Goal: Task Accomplishment & Management: Manage account settings

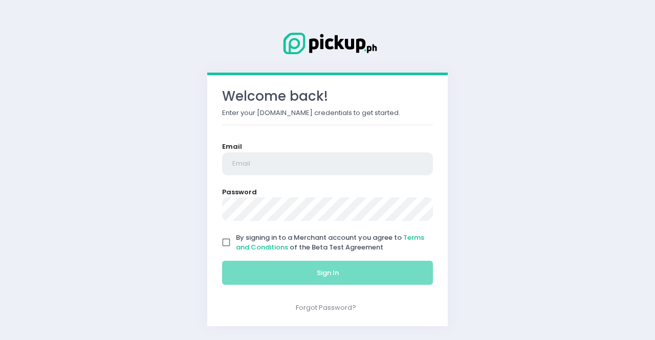
type input "[EMAIL_ADDRESS][DOMAIN_NAME]"
click at [227, 240] on input "By signing in to a Merchant account you agree to Terms and Conditions of the Be…" at bounding box center [225, 242] width 19 height 19
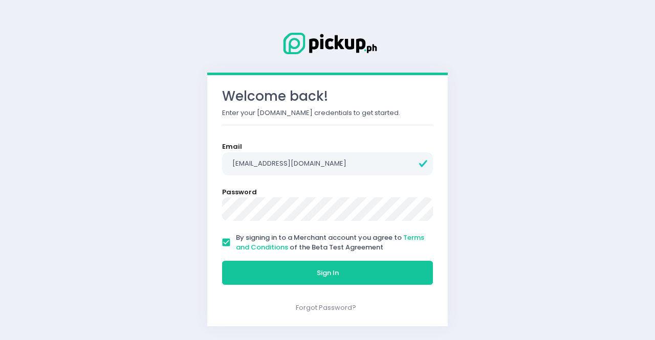
click at [227, 240] on input "By signing in to a Merchant account you agree to Terms and Conditions of the Be…" at bounding box center [225, 242] width 19 height 19
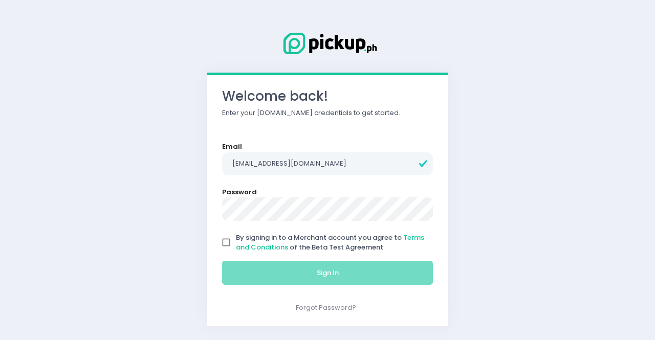
click at [227, 240] on input "By signing in to a Merchant account you agree to Terms and Conditions of the Be…" at bounding box center [225, 242] width 19 height 19
checkbox input "true"
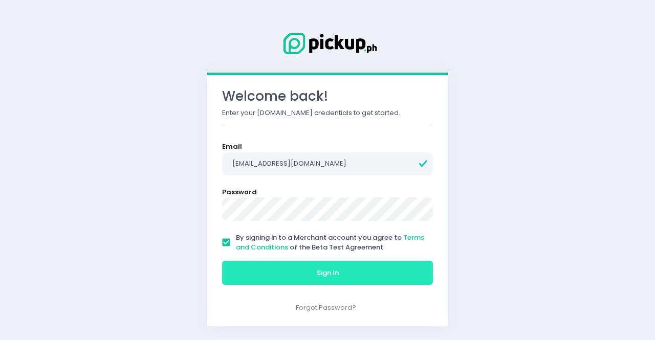
click at [343, 276] on button "Sign In" at bounding box center [327, 273] width 211 height 25
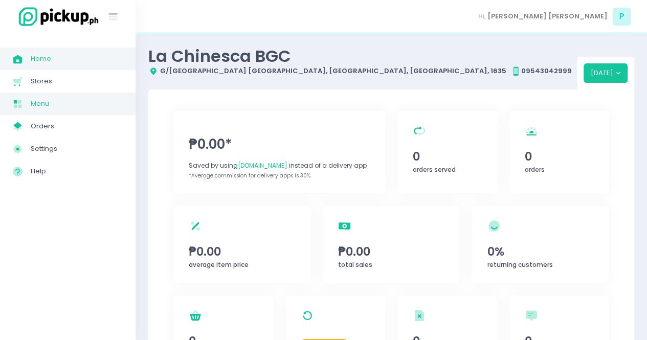
click at [61, 100] on span "Menu" at bounding box center [77, 103] width 92 height 13
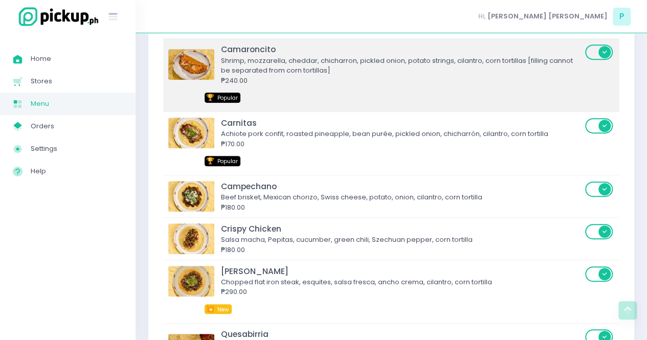
scroll to position [214, 0]
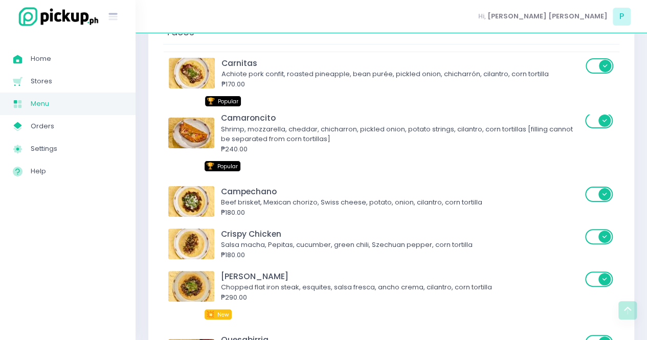
drag, startPoint x: 365, startPoint y: 160, endPoint x: 365, endPoint y: 97, distance: 62.4
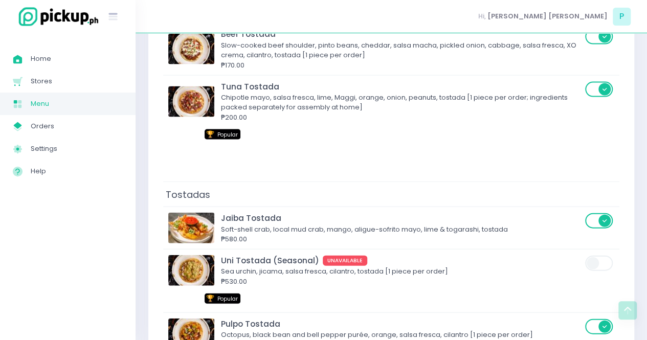
scroll to position [1026, 0]
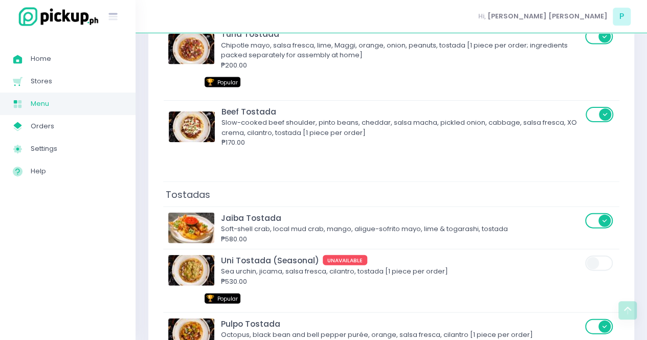
drag, startPoint x: 281, startPoint y: 54, endPoint x: 282, endPoint y: 146, distance: 92.6
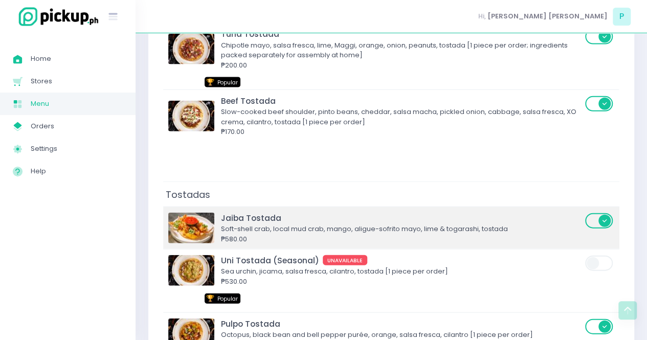
scroll to position [58, 0]
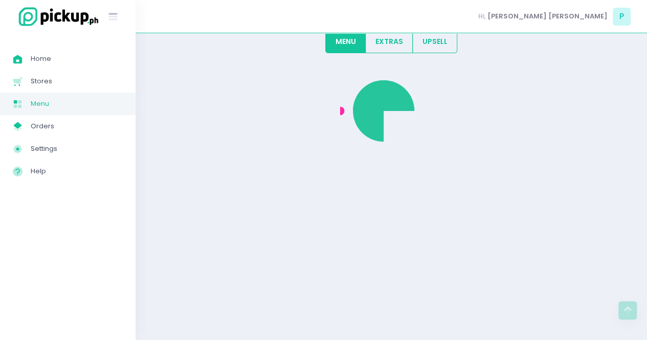
click at [278, 211] on div at bounding box center [391, 200] width 486 height 281
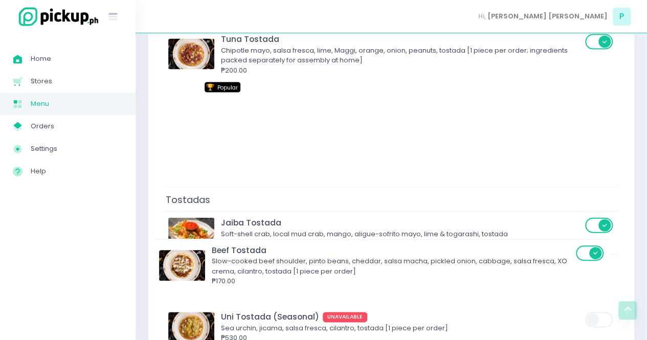
scroll to position [1022, 0]
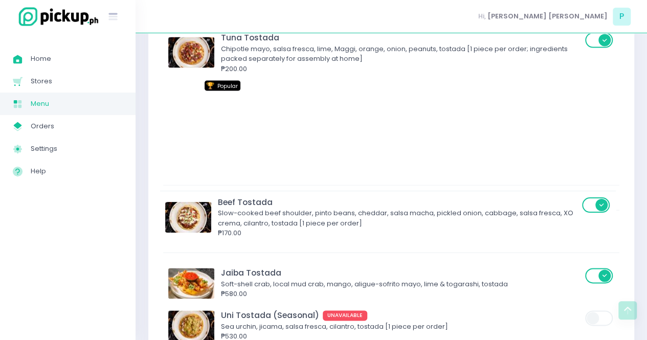
drag, startPoint x: 282, startPoint y: 140, endPoint x: 279, endPoint y: 216, distance: 76.3
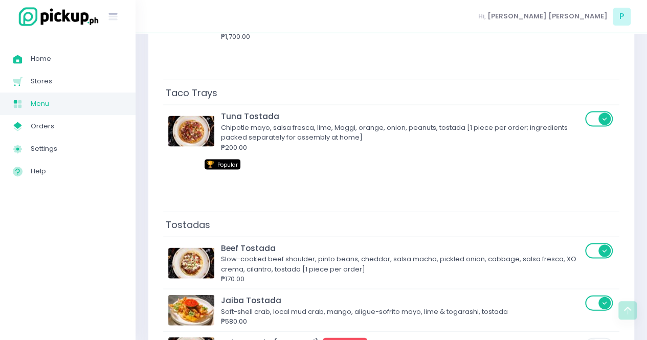
scroll to position [943, 0]
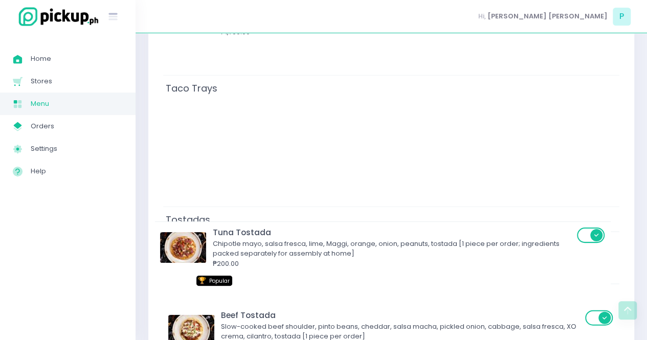
drag, startPoint x: 305, startPoint y: 132, endPoint x: 298, endPoint y: 259, distance: 127.6
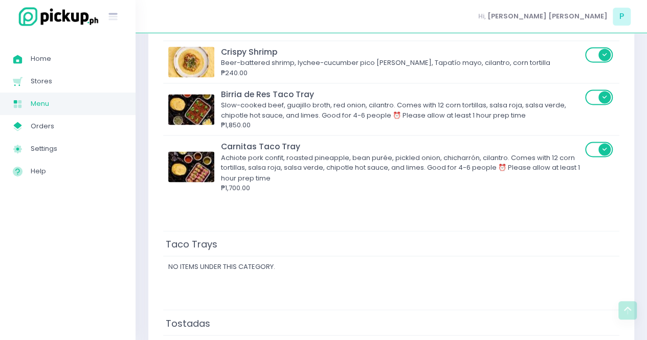
scroll to position [791, 0]
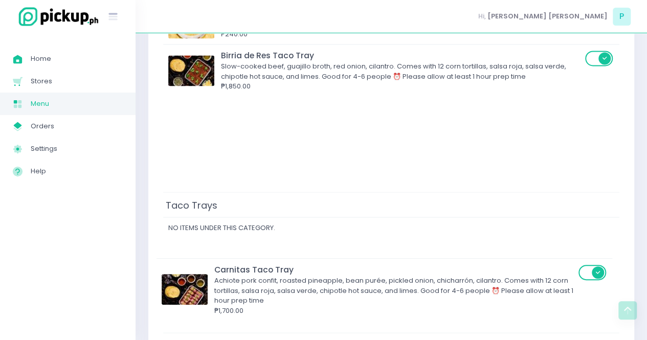
drag, startPoint x: 276, startPoint y: 152, endPoint x: 269, endPoint y: 285, distance: 133.3
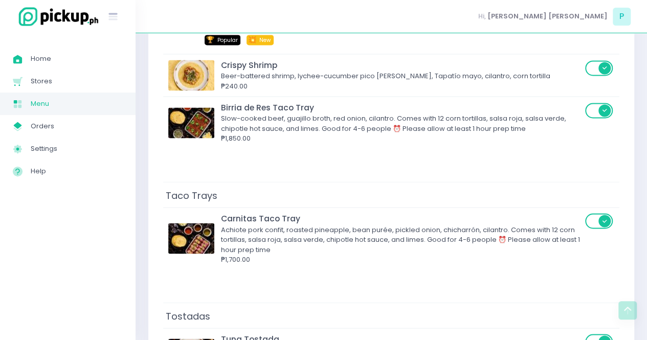
scroll to position [774, 0]
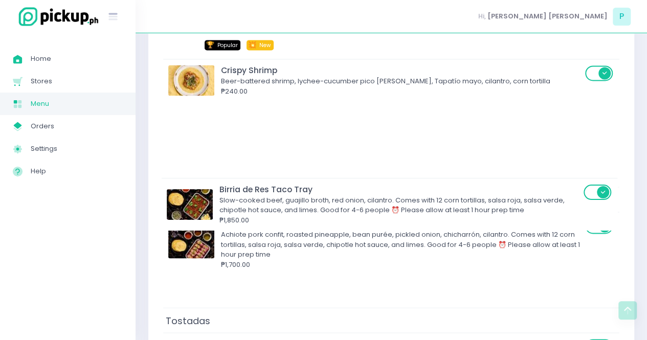
drag, startPoint x: 279, startPoint y: 125, endPoint x: 277, endPoint y: 217, distance: 91.6
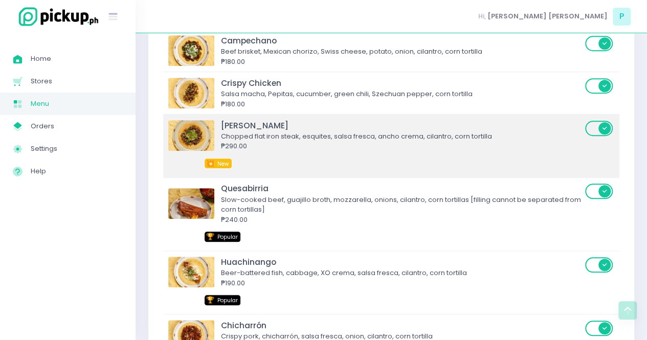
scroll to position [367, 0]
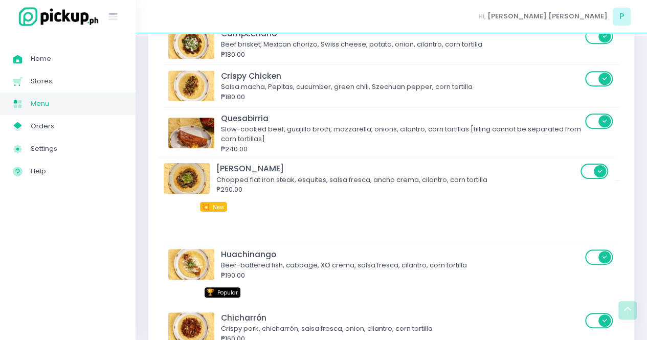
drag, startPoint x: 324, startPoint y: 144, endPoint x: 318, endPoint y: 209, distance: 65.7
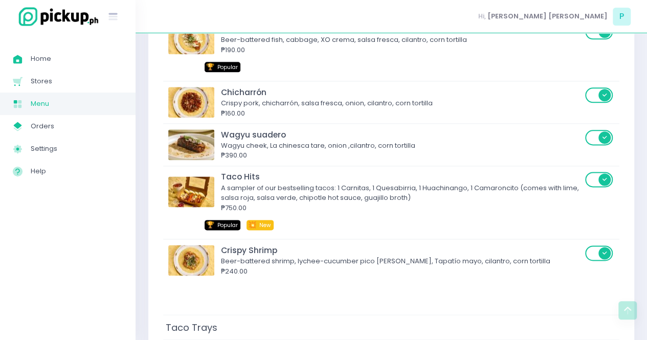
scroll to position [627, 0]
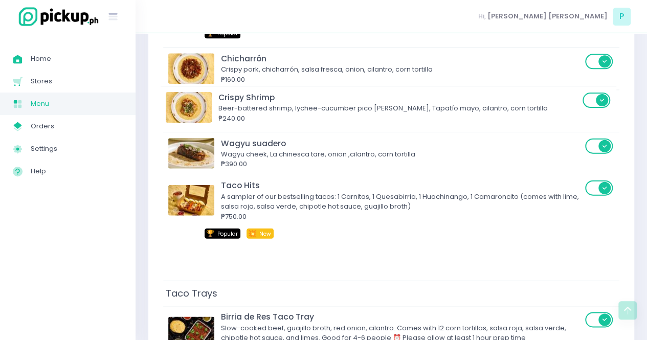
drag, startPoint x: 294, startPoint y: 224, endPoint x: 290, endPoint y: 105, distance: 118.8
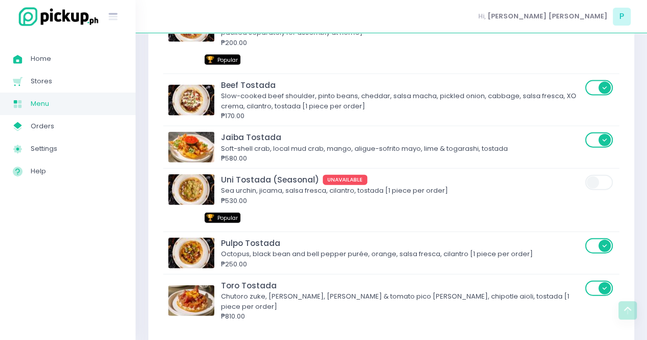
scroll to position [1107, 0]
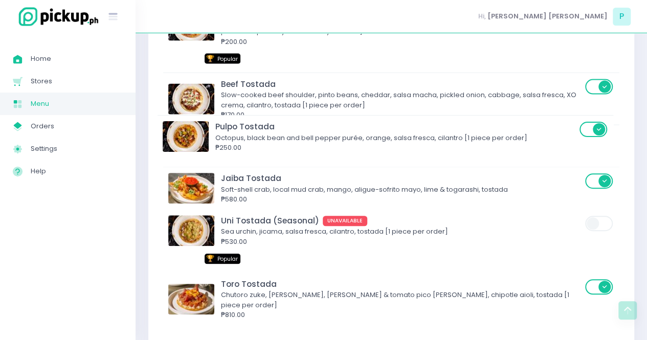
drag, startPoint x: 285, startPoint y: 247, endPoint x: 279, endPoint y: 135, distance: 112.2
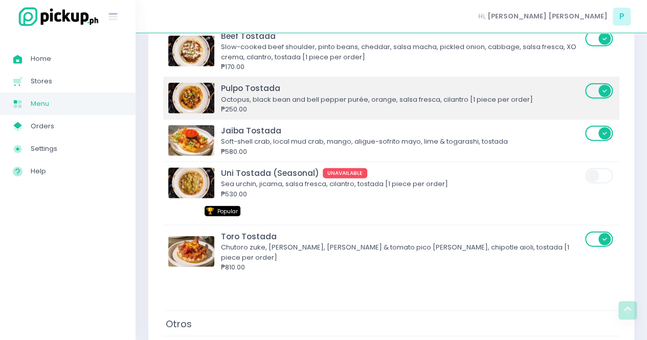
scroll to position [1156, 0]
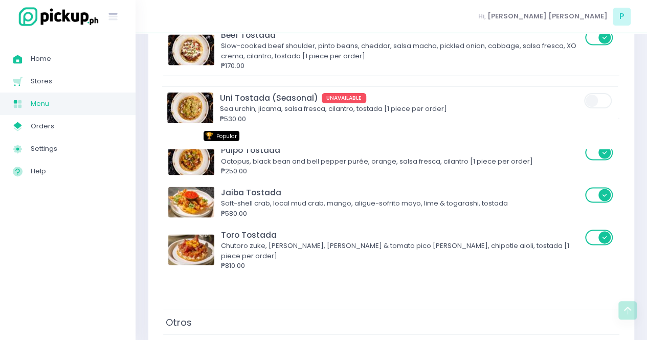
drag, startPoint x: 281, startPoint y: 190, endPoint x: 279, endPoint y: 119, distance: 70.6
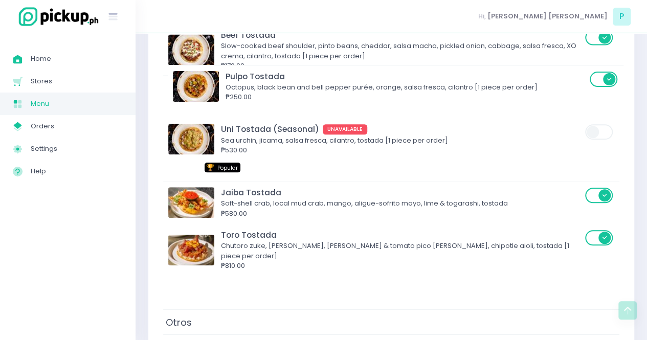
drag, startPoint x: 283, startPoint y: 162, endPoint x: 288, endPoint y: 91, distance: 71.3
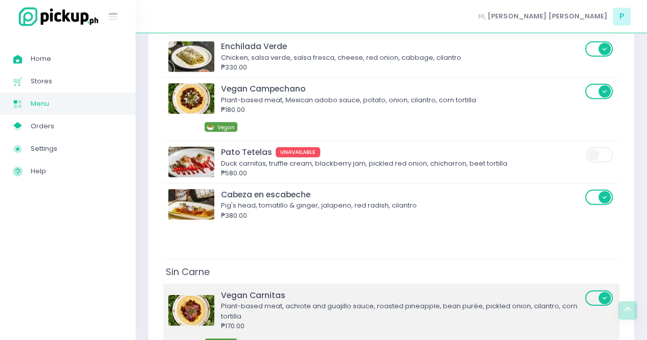
scroll to position [1455, 0]
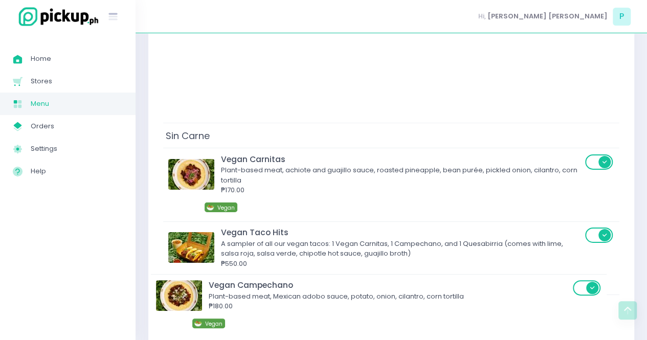
drag, startPoint x: 305, startPoint y: 93, endPoint x: 292, endPoint y: 313, distance: 220.4
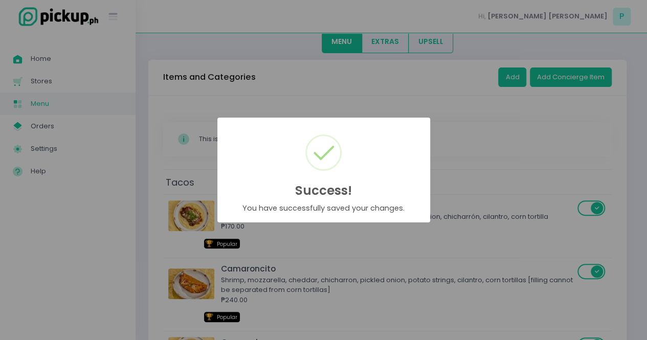
scroll to position [1604, 0]
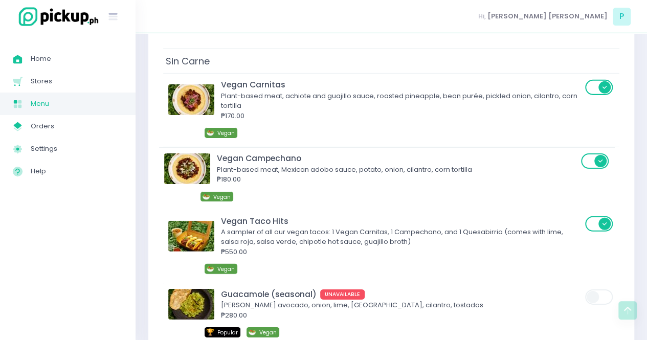
drag, startPoint x: 269, startPoint y: 230, endPoint x: 265, endPoint y: 157, distance: 73.3
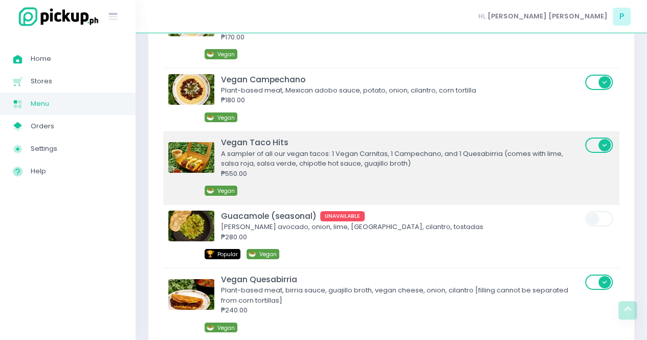
scroll to position [1683, 0]
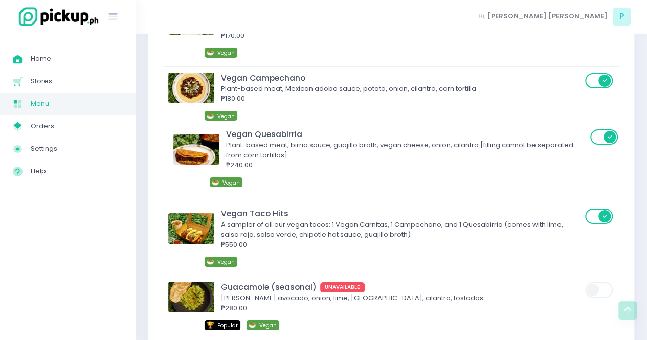
drag, startPoint x: 268, startPoint y: 269, endPoint x: 272, endPoint y: 142, distance: 126.5
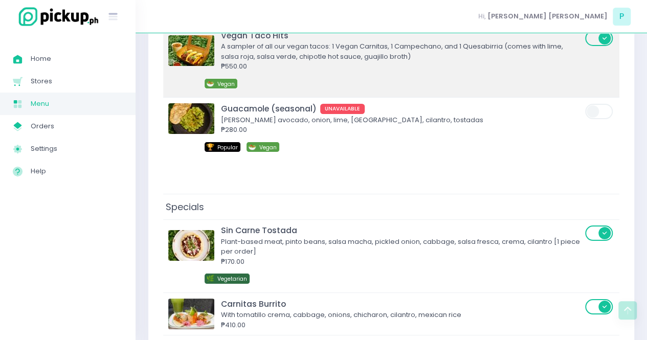
scroll to position [1865, 0]
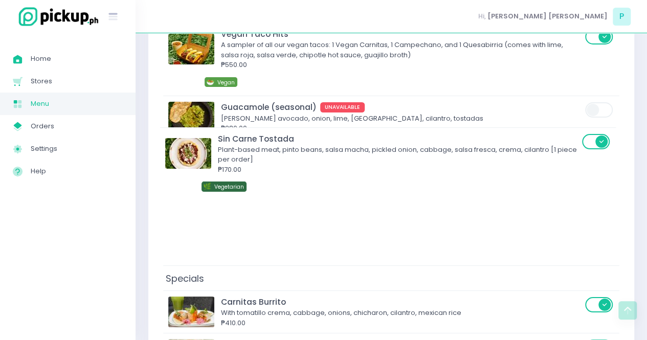
drag, startPoint x: 273, startPoint y: 225, endPoint x: 270, endPoint y: 154, distance: 71.2
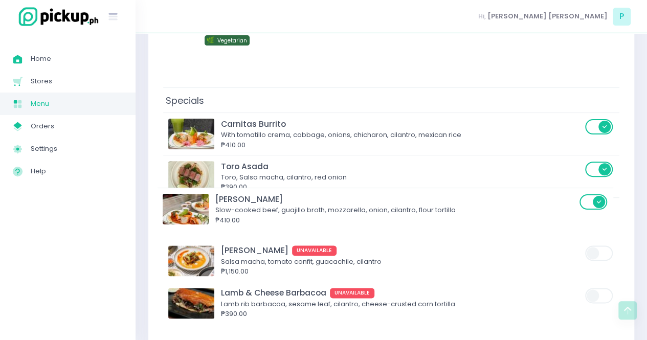
scroll to position [2044, 0]
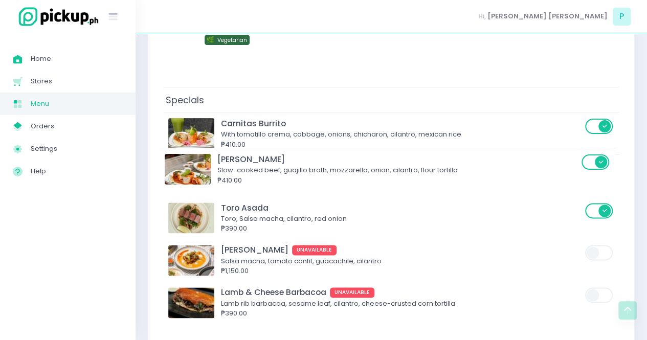
drag, startPoint x: 312, startPoint y: 287, endPoint x: 307, endPoint y: 169, distance: 117.8
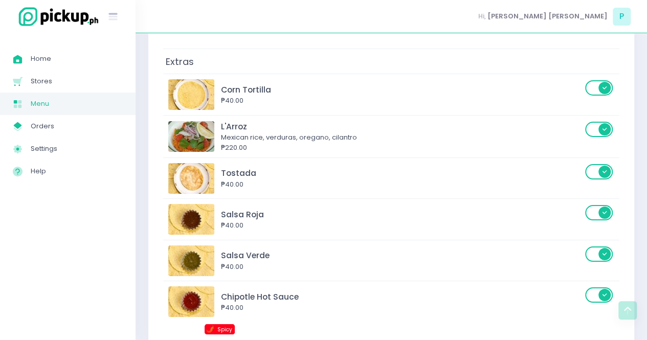
scroll to position [3771, 0]
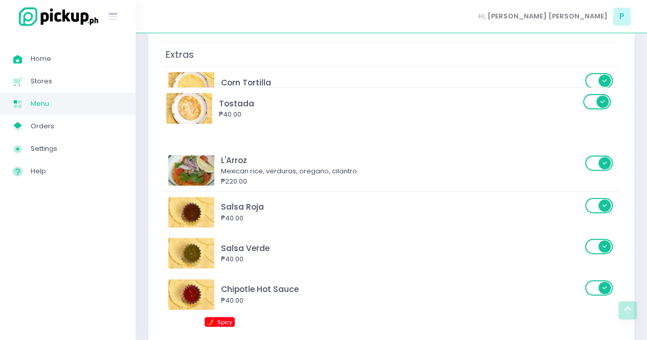
drag, startPoint x: 338, startPoint y: 130, endPoint x: 336, endPoint y: 94, distance: 36.9
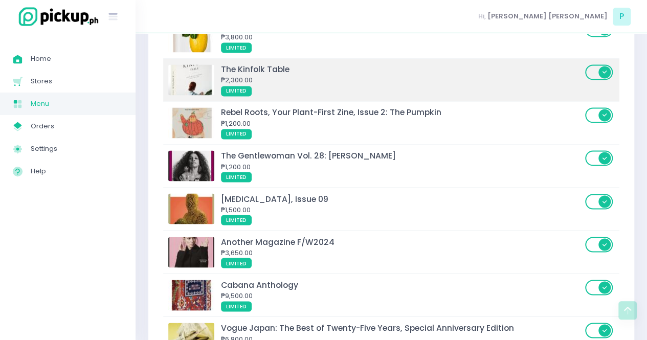
scroll to position [4697, 0]
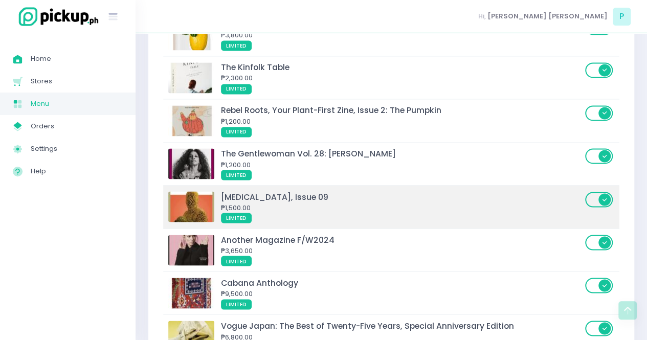
click at [594, 192] on span at bounding box center [599, 199] width 29 height 15
click at [74, 191] on input "checkbox" at bounding box center [74, 191] width 0 height 0
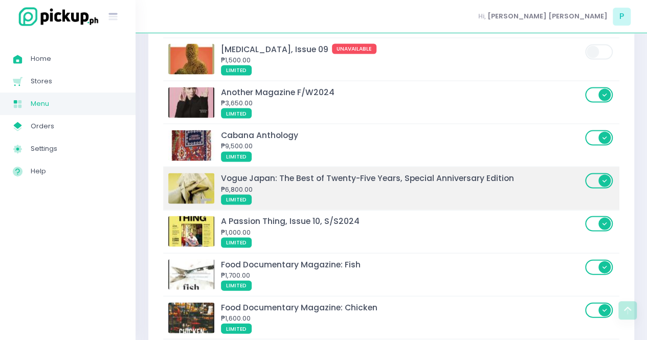
scroll to position [4846, 0]
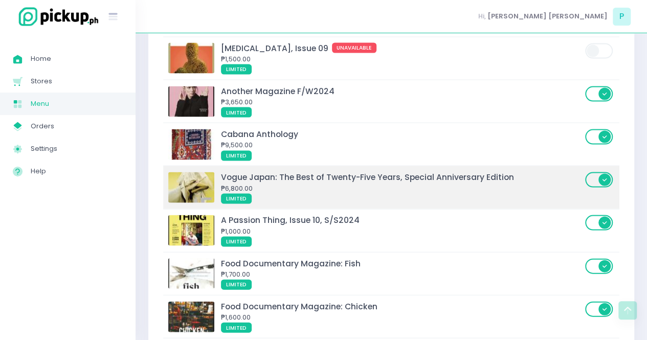
click at [596, 172] on span at bounding box center [599, 179] width 29 height 15
click at [74, 171] on input "checkbox" at bounding box center [74, 171] width 0 height 0
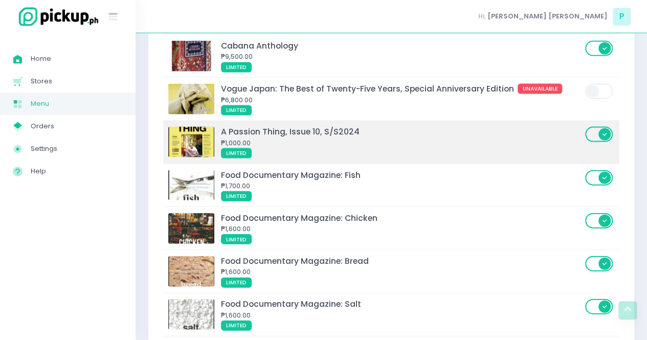
scroll to position [4941, 0]
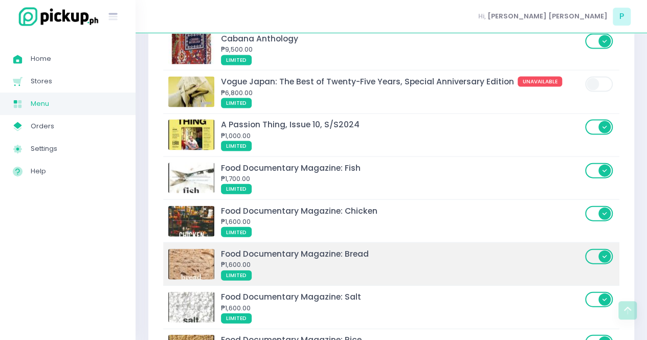
click at [600, 249] on span at bounding box center [599, 256] width 29 height 15
click at [74, 248] on input "checkbox" at bounding box center [74, 248] width 0 height 0
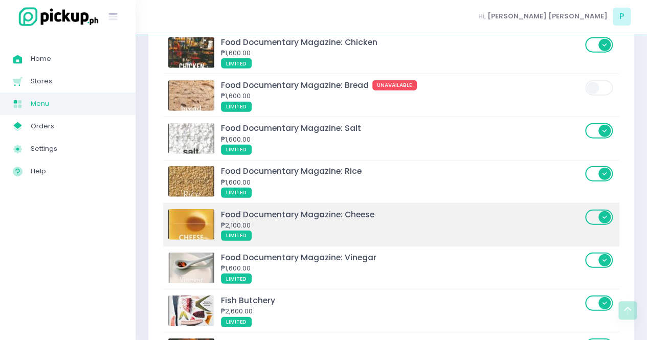
scroll to position [5111, 0]
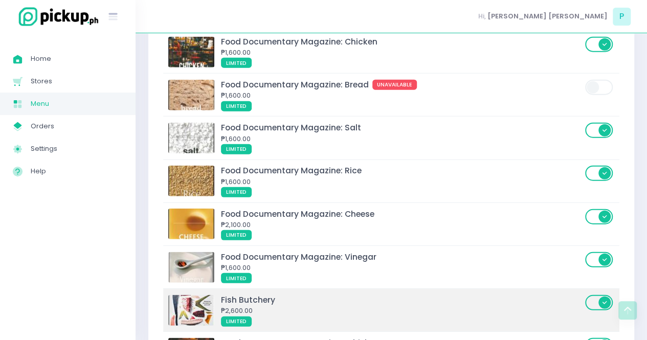
click at [596, 295] on span at bounding box center [599, 302] width 29 height 15
click at [74, 294] on input "checkbox" at bounding box center [74, 294] width 0 height 0
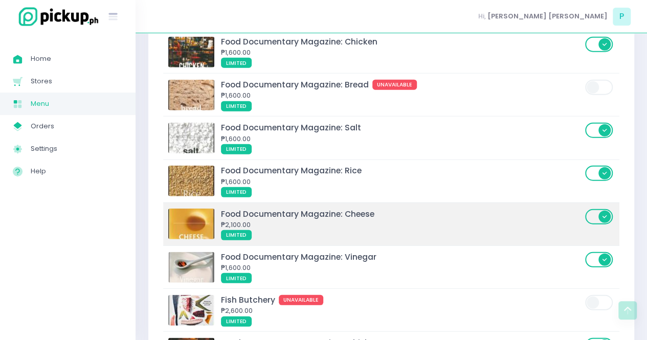
click at [600, 209] on span at bounding box center [599, 216] width 29 height 15
click at [74, 208] on input "checkbox" at bounding box center [74, 208] width 0 height 0
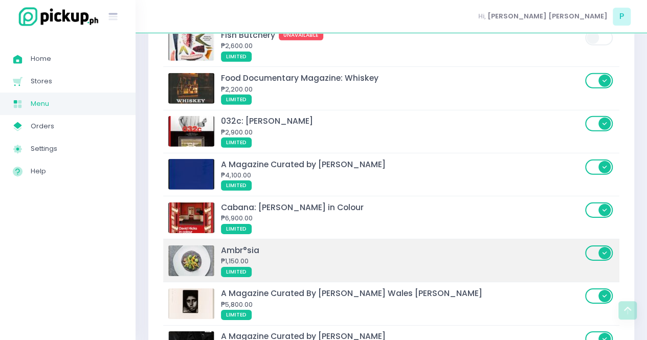
scroll to position [5376, 0]
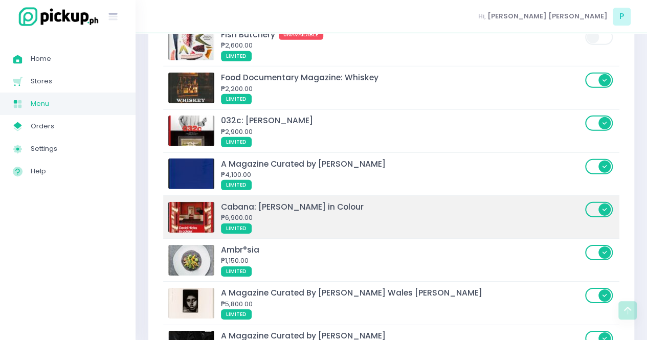
click at [597, 202] on span at bounding box center [599, 209] width 29 height 15
click at [74, 201] on input "checkbox" at bounding box center [74, 201] width 0 height 0
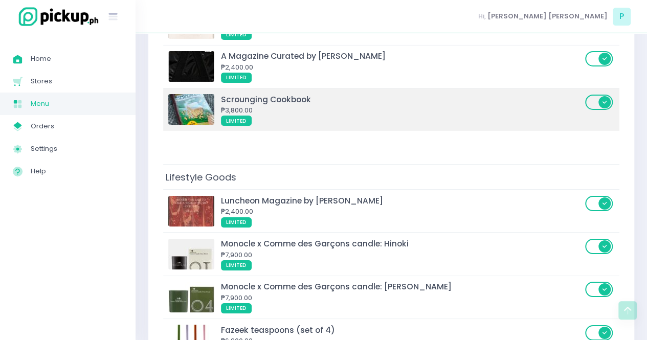
scroll to position [5654, 0]
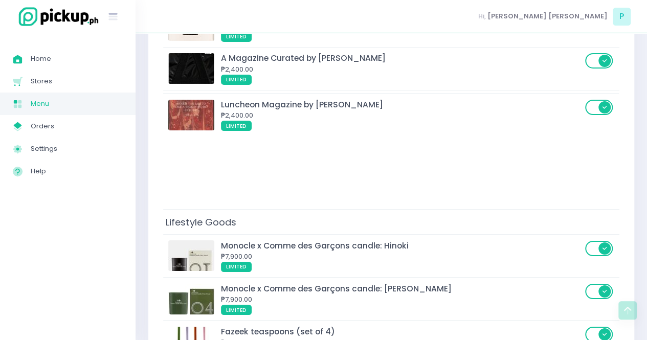
drag, startPoint x: 360, startPoint y: 170, endPoint x: 359, endPoint y: 110, distance: 60.4
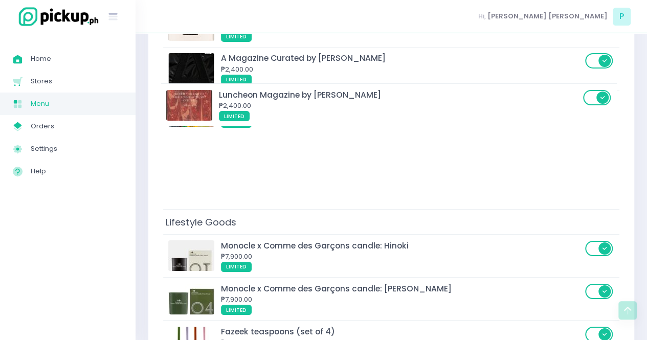
drag, startPoint x: 289, startPoint y: 165, endPoint x: 287, endPoint y: 96, distance: 69.1
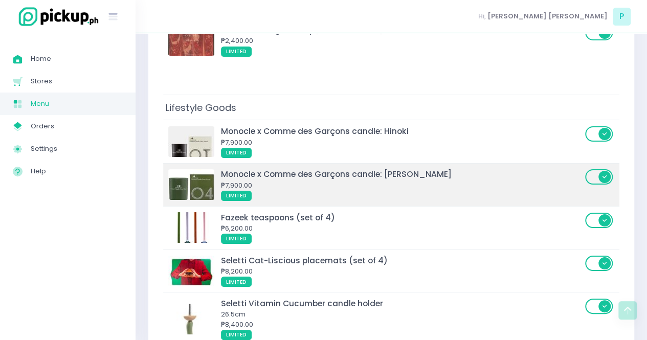
scroll to position [5769, 0]
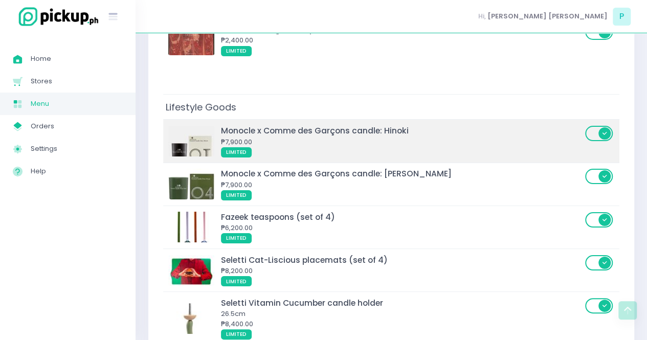
click at [601, 126] on span at bounding box center [599, 133] width 29 height 15
click at [74, 125] on input "checkbox" at bounding box center [74, 125] width 0 height 0
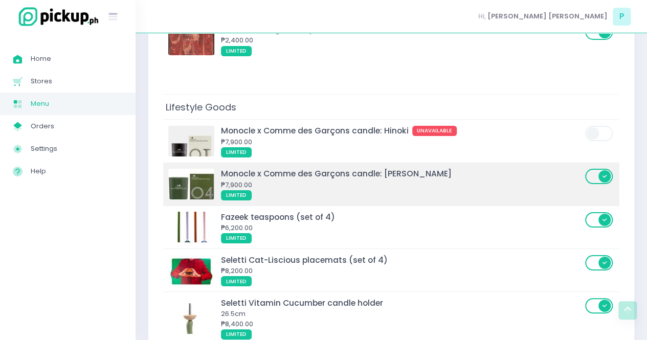
click at [594, 169] on span at bounding box center [599, 176] width 29 height 15
click at [74, 168] on input "checkbox" at bounding box center [74, 168] width 0 height 0
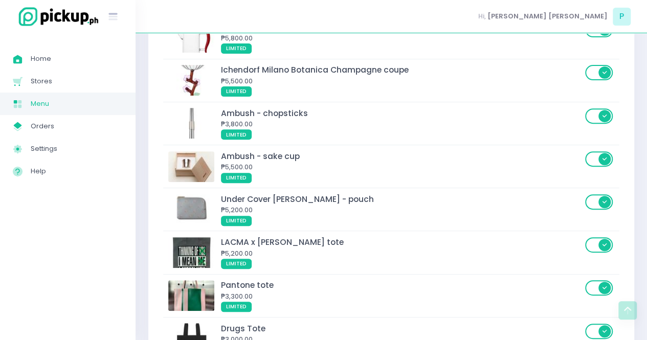
scroll to position [7924, 0]
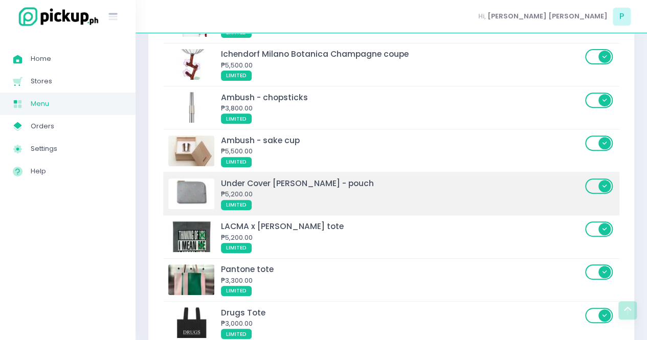
click at [593, 179] on span at bounding box center [599, 186] width 29 height 15
click at [74, 178] on input "checkbox" at bounding box center [74, 178] width 0 height 0
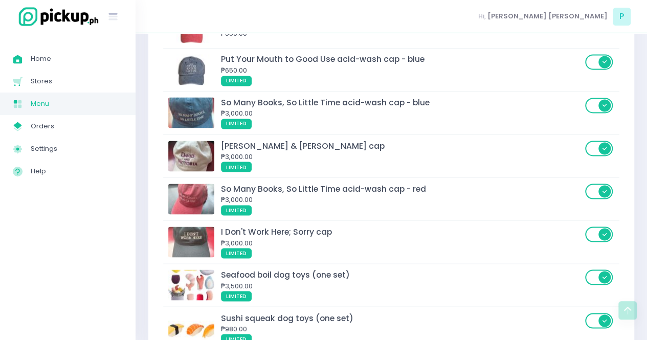
scroll to position [8594, 0]
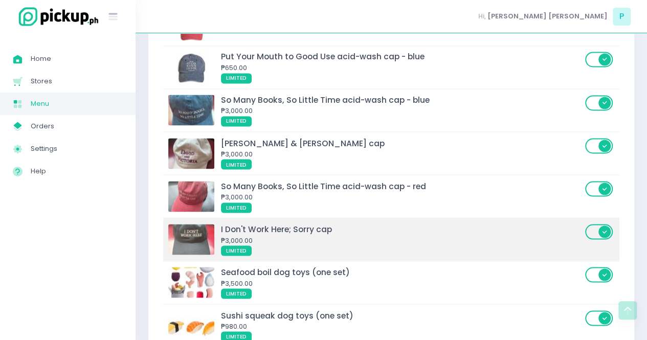
click at [602, 224] on span at bounding box center [599, 231] width 29 height 15
click at [74, 223] on input "checkbox" at bounding box center [74, 223] width 0 height 0
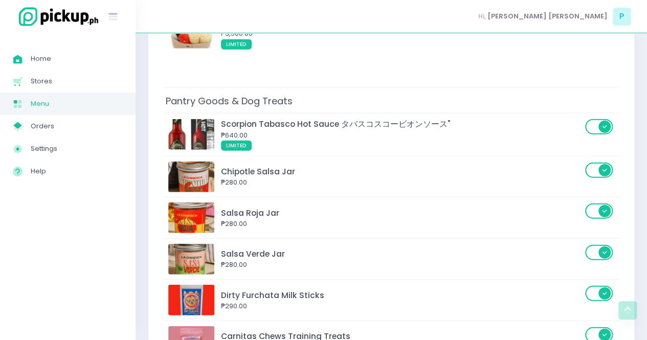
scroll to position [8973, 0]
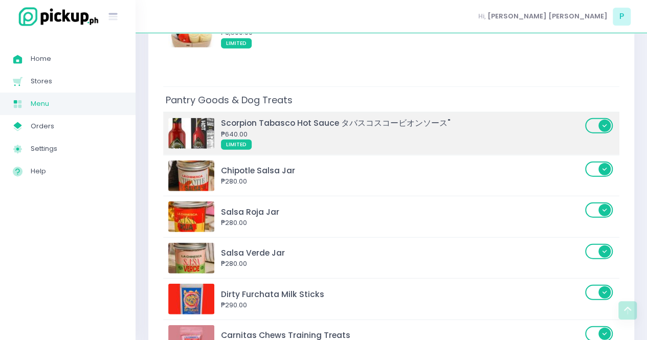
click at [593, 118] on span at bounding box center [599, 125] width 29 height 15
click at [74, 117] on input "checkbox" at bounding box center [74, 117] width 0 height 0
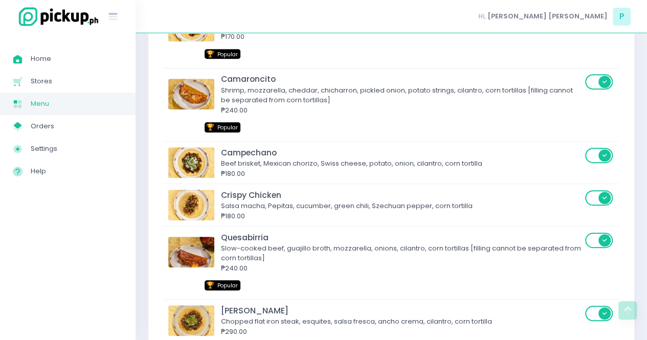
scroll to position [0, 0]
